Goal: Navigation & Orientation: Find specific page/section

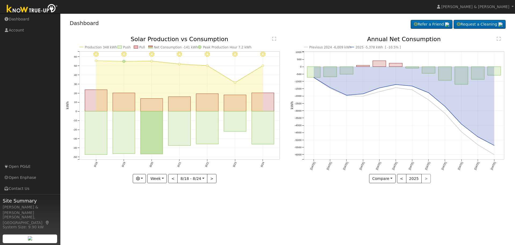
click at [18, 19] on link "Dashboard" at bounding box center [30, 19] width 60 height 11
click at [28, 16] on link "Dashboard" at bounding box center [30, 19] width 60 height 11
